Goal: Obtain resource: Download file/media

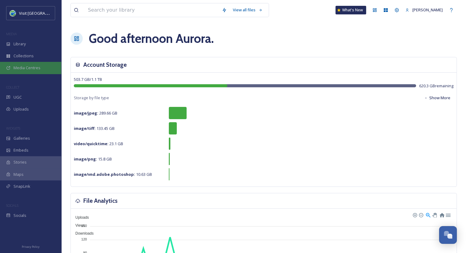
click at [30, 69] on span "Media Centres" at bounding box center [26, 68] width 27 height 6
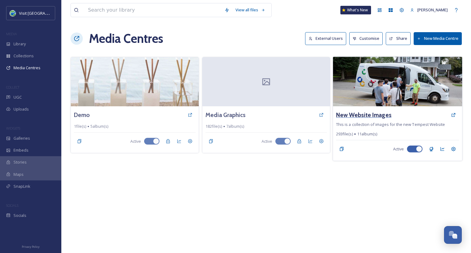
click at [367, 118] on h3 "New Website Images" at bounding box center [364, 115] width 56 height 9
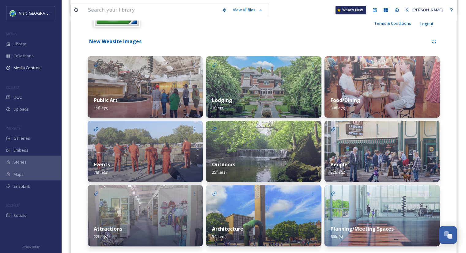
scroll to position [124, 0]
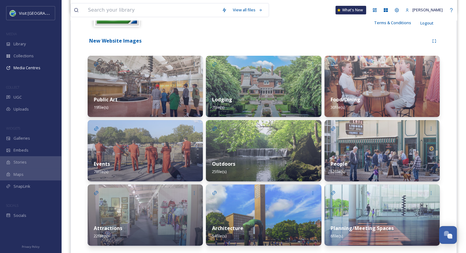
click at [147, 85] on img at bounding box center [145, 86] width 115 height 61
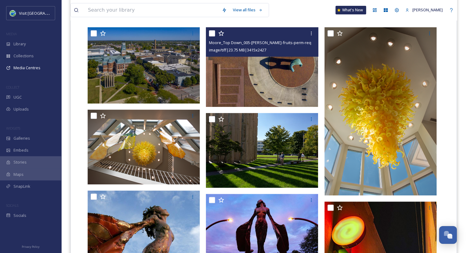
scroll to position [170, 0]
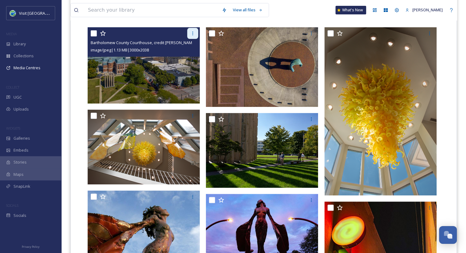
click at [193, 32] on icon at bounding box center [192, 33] width 5 height 5
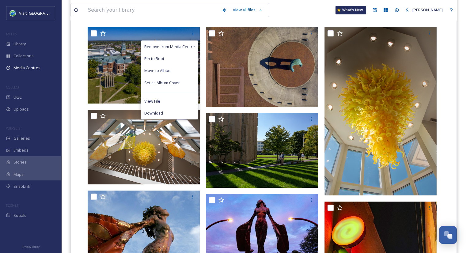
scroll to position [115, 0]
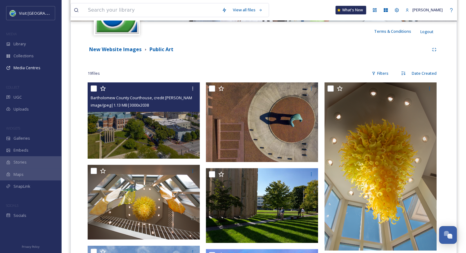
click at [131, 130] on img at bounding box center [144, 120] width 112 height 76
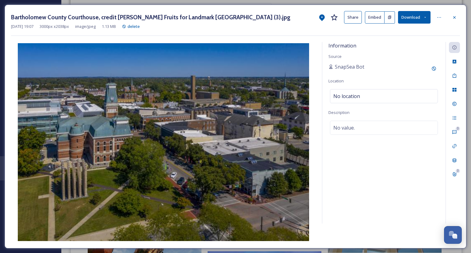
click at [350, 18] on button "Share" at bounding box center [353, 17] width 18 height 13
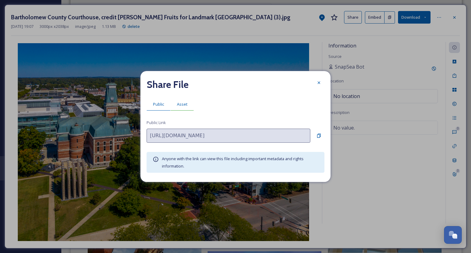
click at [182, 104] on span "Asset" at bounding box center [182, 104] width 10 height 6
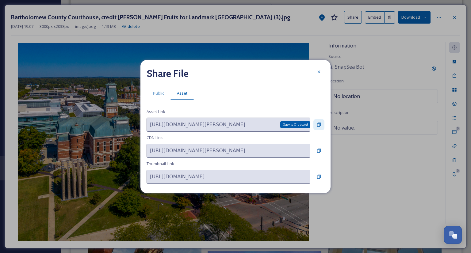
click at [319, 124] on icon at bounding box center [318, 124] width 5 height 5
click at [319, 74] on icon at bounding box center [318, 71] width 5 height 5
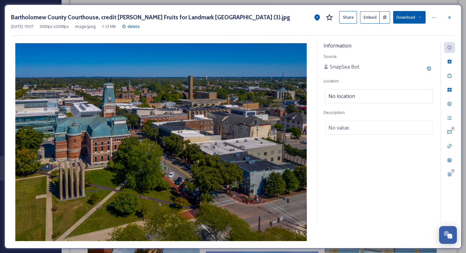
click at [450, 24] on div "[DATE] 19:07 3000 px x 2038 px image/jpeg 1.13 MB delete" at bounding box center [233, 27] width 444 height 6
click at [449, 17] on icon at bounding box center [449, 17] width 5 height 5
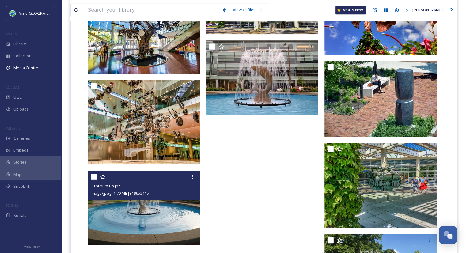
scroll to position [580, 0]
